Goal: Transaction & Acquisition: Purchase product/service

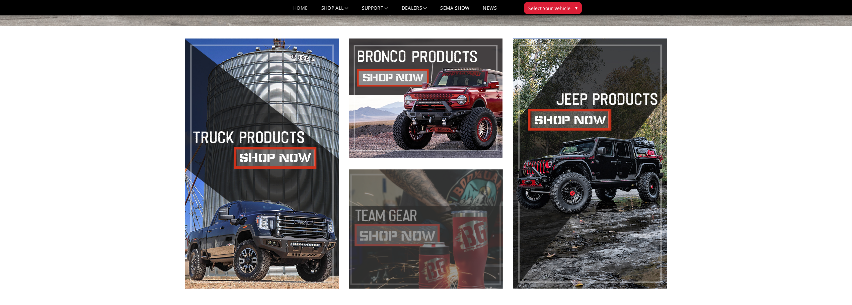
scroll to position [446, 0]
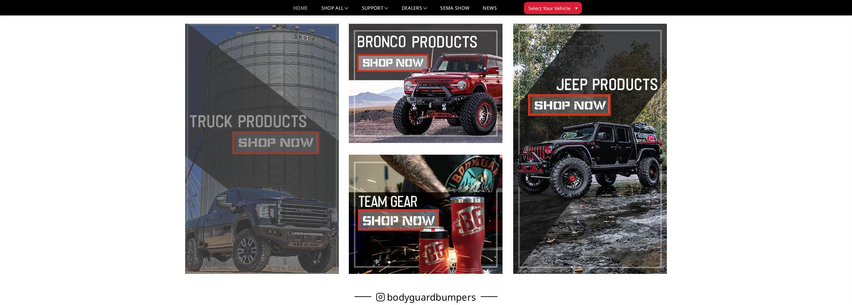
click at [271, 142] on span at bounding box center [262, 149] width 154 height 250
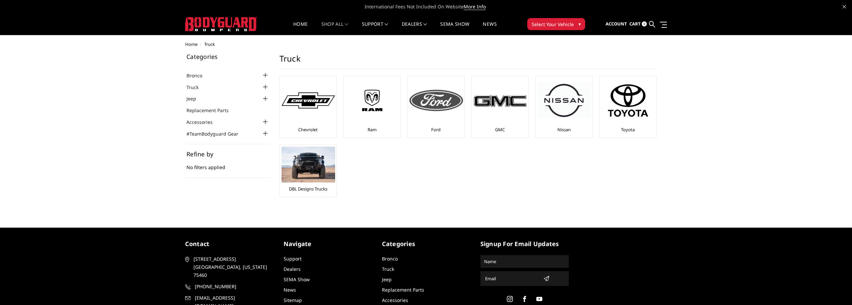
click at [434, 125] on div "Ford" at bounding box center [436, 107] width 53 height 58
click at [436, 104] on img at bounding box center [437, 100] width 54 height 21
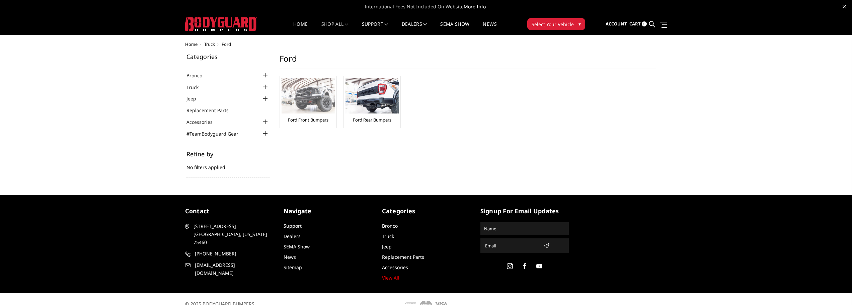
click at [308, 98] on img at bounding box center [309, 96] width 54 height 36
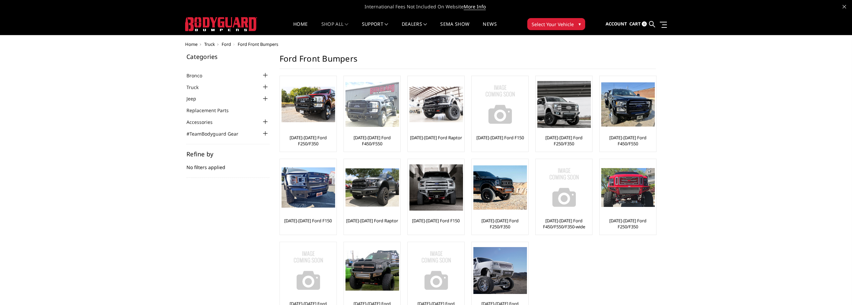
click at [372, 112] on img at bounding box center [373, 104] width 54 height 45
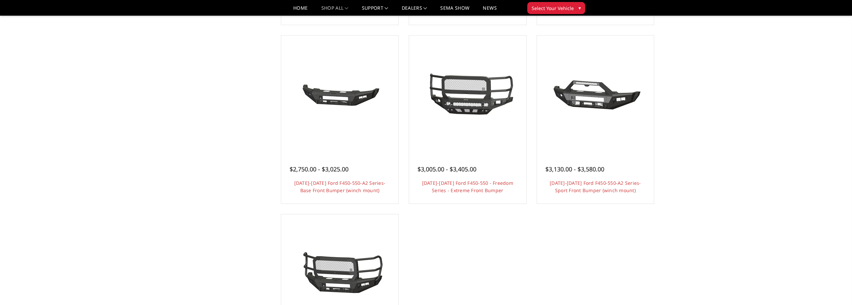
scroll to position [402, 0]
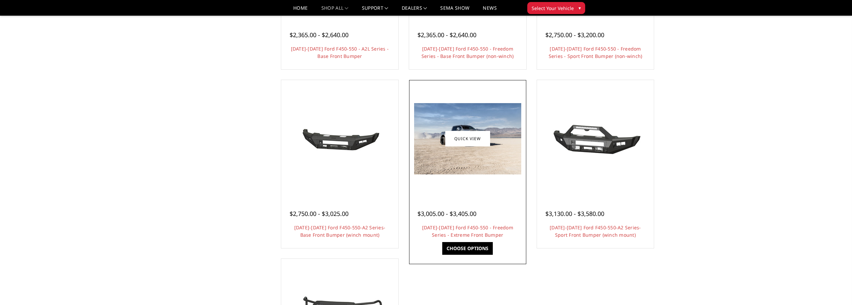
click at [461, 165] on img at bounding box center [467, 138] width 107 height 71
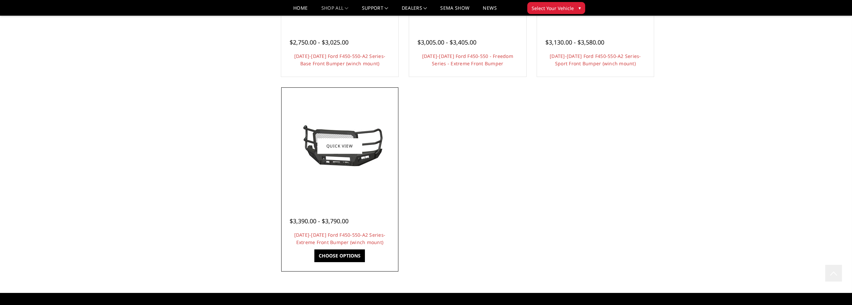
scroll to position [580, 0]
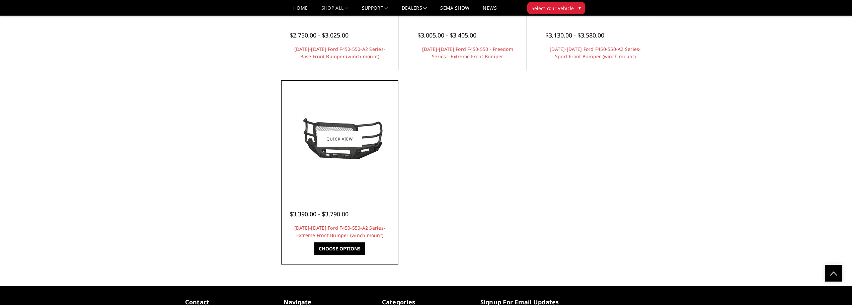
click at [342, 174] on div at bounding box center [340, 139] width 114 height 114
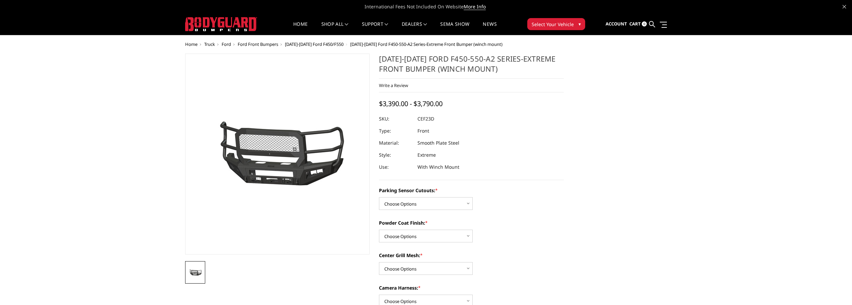
scroll to position [45, 0]
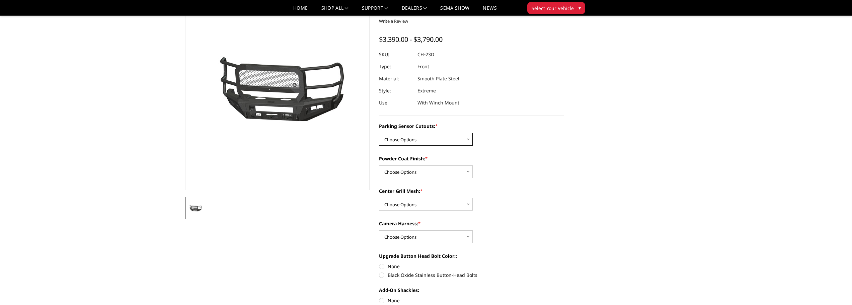
click at [466, 138] on select "Choose Options No-Without Parking Sensor Cutouts Yes-With Parking Sensor Cutouts" at bounding box center [426, 139] width 94 height 13
select select "2429"
click at [379, 133] on select "Choose Options No-Without Parking Sensor Cutouts Yes-With Parking Sensor Cutouts" at bounding box center [426, 139] width 94 height 13
click at [467, 173] on select "Choose Options Bare Metal Textured Black Powder Coat" at bounding box center [426, 171] width 94 height 13
select select "2431"
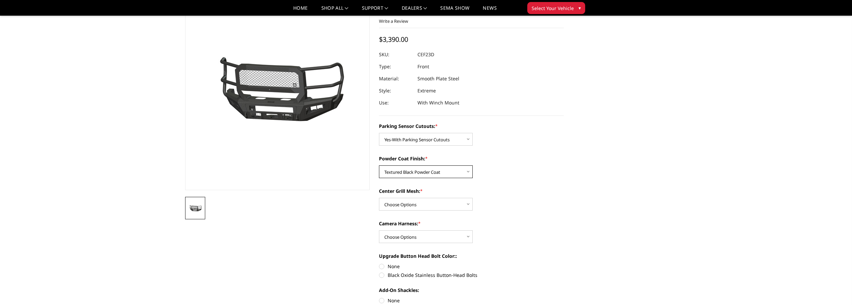
click at [379, 165] on select "Choose Options Bare Metal Textured Black Powder Coat" at bounding box center [426, 171] width 94 height 13
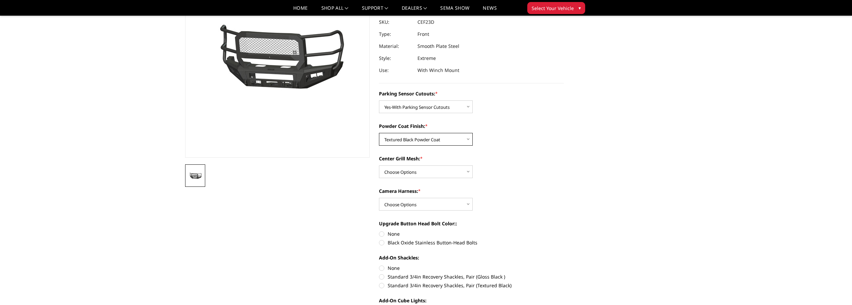
scroll to position [89, 0]
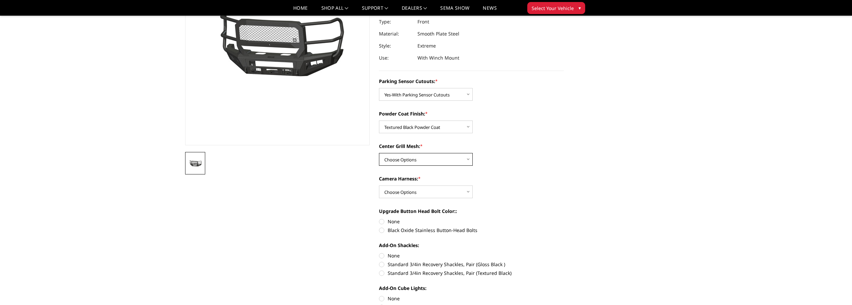
click at [467, 160] on select "Choose Options With Center Grill Mesh Without Center Grill Mesh" at bounding box center [426, 159] width 94 height 13
select select "2432"
click at [379, 153] on select "Choose Options With Center Grill Mesh Without Center Grill Mesh" at bounding box center [426, 159] width 94 height 13
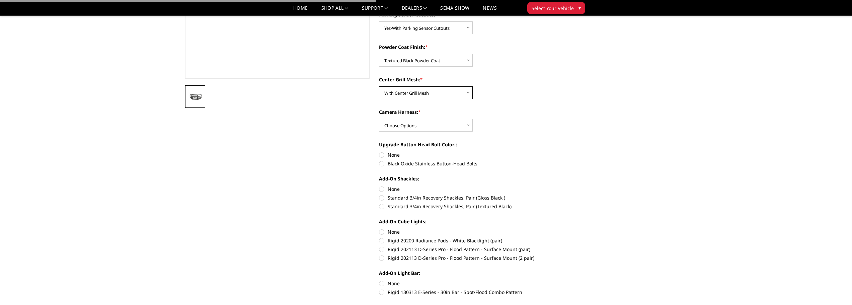
scroll to position [179, 0]
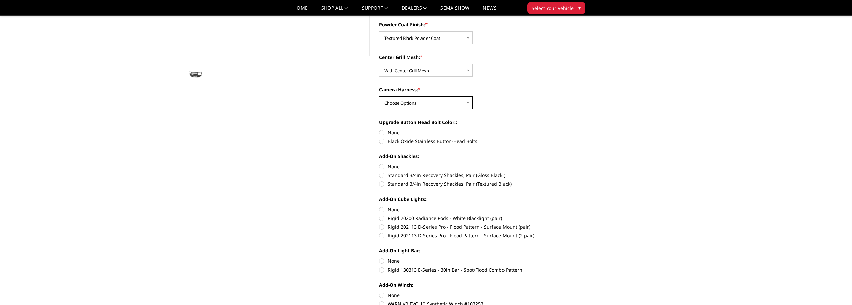
click at [466, 103] on select "Choose Options WITH Camera Harness WITHOUT Camera Harness" at bounding box center [426, 102] width 94 height 13
select select "2434"
click at [379, 96] on select "Choose Options WITH Camera Harness WITHOUT Camera Harness" at bounding box center [426, 102] width 94 height 13
click at [381, 142] on label "Black Oxide Stainless Button-Head Bolts" at bounding box center [471, 141] width 185 height 7
click at [564, 129] on input "Black Oxide Stainless Button-Head Bolts" at bounding box center [564, 129] width 0 height 0
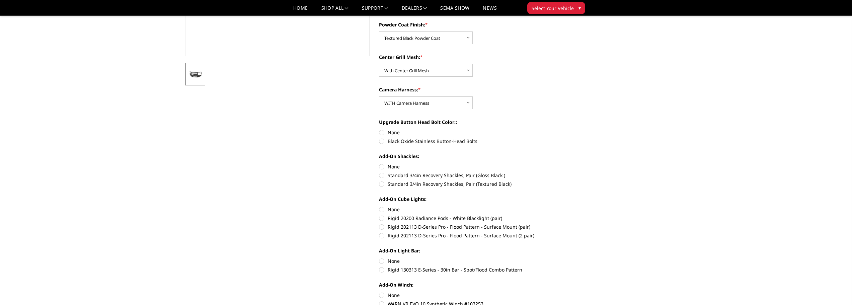
radio input "true"
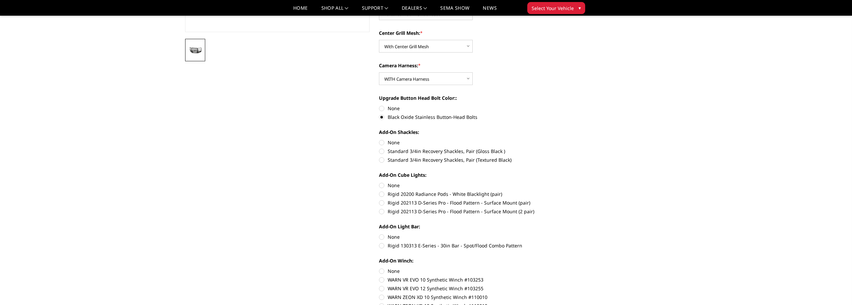
scroll to position [223, 0]
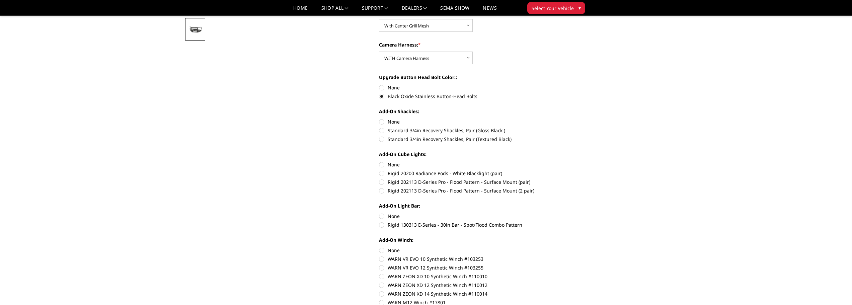
click at [380, 138] on label "Standard 3/4in Recovery Shackles, Pair (Textured Black)" at bounding box center [471, 139] width 185 height 7
click at [564, 127] on input "Standard 3/4in Recovery Shackles, Pair (Textured Black)" at bounding box center [564, 127] width 0 height 0
radio input "true"
click at [383, 191] on label "Rigid 202113 D-Series Pro - Flood Pattern - Surface Mount (2 pair)" at bounding box center [471, 190] width 185 height 7
click at [564, 179] on input "Rigid 202113 D-Series Pro - Flood Pattern - Surface Mount (2 pair)" at bounding box center [564, 179] width 0 height 0
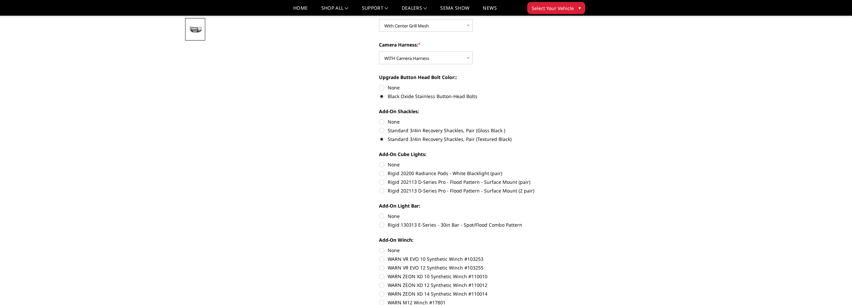
radio input "true"
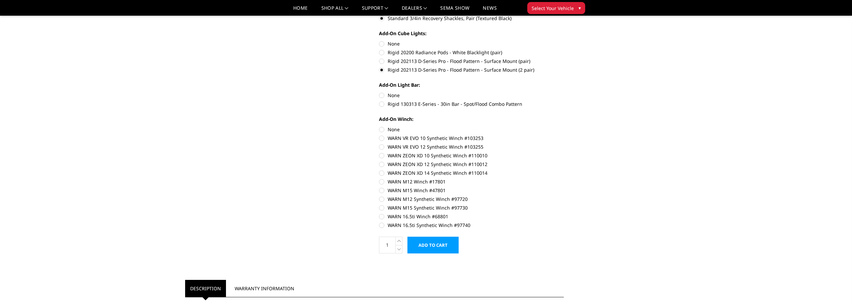
scroll to position [357, 0]
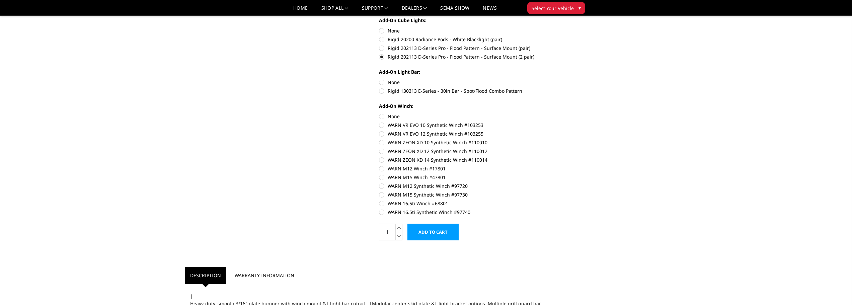
click at [382, 195] on label "WARN M15 Synthetic Winch #97730" at bounding box center [471, 194] width 185 height 7
click at [564, 183] on input "WARN M15 Synthetic Winch #97730" at bounding box center [564, 183] width 0 height 0
radio input "true"
click at [381, 195] on label "WARN M15 Synthetic Winch #97730" at bounding box center [471, 194] width 185 height 7
click at [564, 183] on input "WARN M15 Synthetic Winch #97730" at bounding box center [564, 183] width 0 height 0
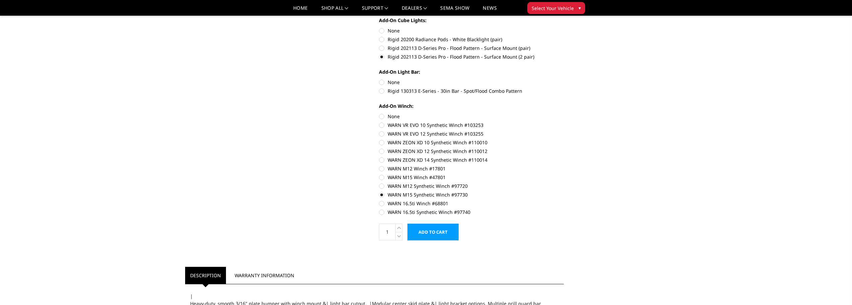
click at [381, 117] on label "None" at bounding box center [471, 116] width 185 height 7
click at [380, 113] on input "None" at bounding box center [379, 113] width 0 height 0
radio input "true"
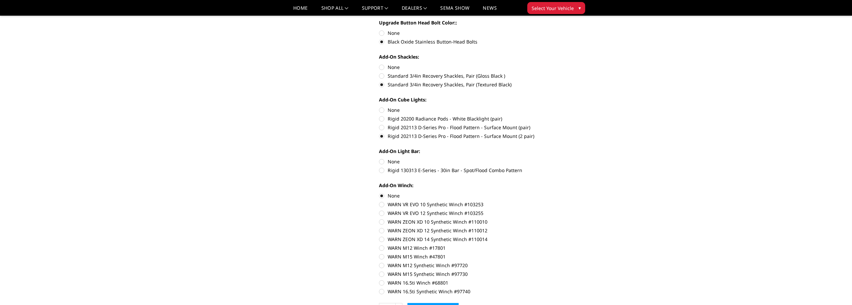
scroll to position [268, 0]
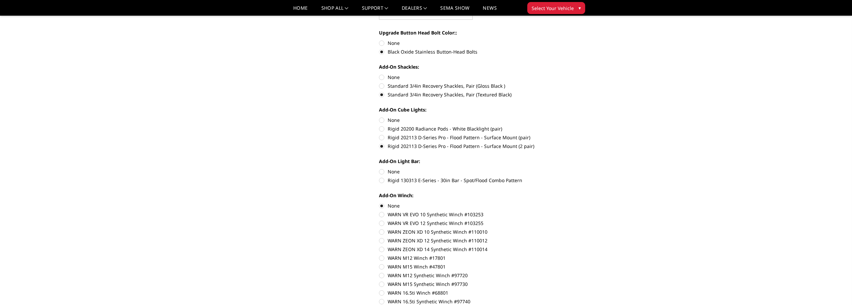
click at [382, 120] on label "None" at bounding box center [471, 120] width 185 height 7
click at [380, 117] on input "None" at bounding box center [379, 117] width 0 height 0
radio input "true"
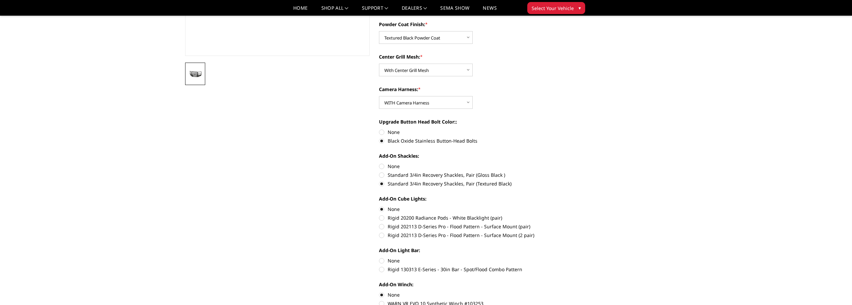
scroll to position [179, 0]
click at [381, 165] on label "None" at bounding box center [471, 166] width 185 height 7
click at [380, 163] on input "None" at bounding box center [379, 163] width 0 height 0
radio input "true"
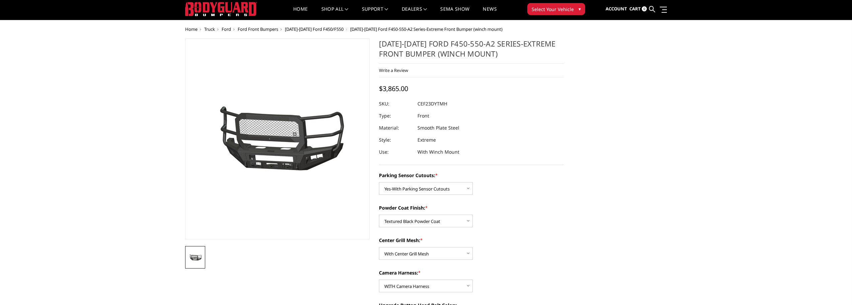
scroll to position [0, 0]
